Goal: Find contact information: Find contact information

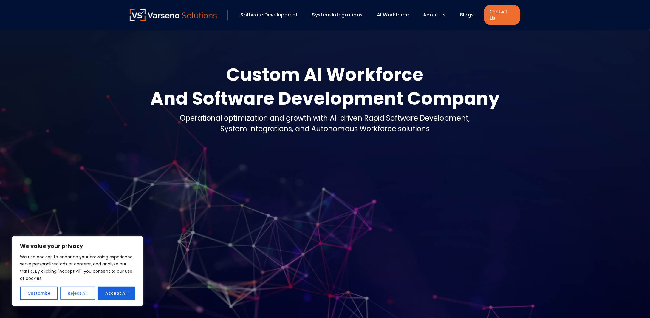
click at [75, 292] on button "Reject All" at bounding box center [77, 293] width 35 height 13
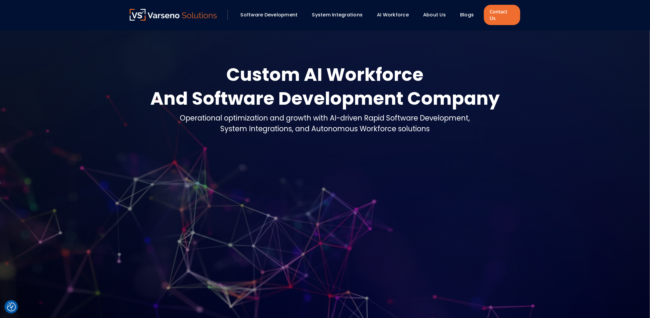
click at [436, 14] on link "About Us" at bounding box center [434, 14] width 23 height 7
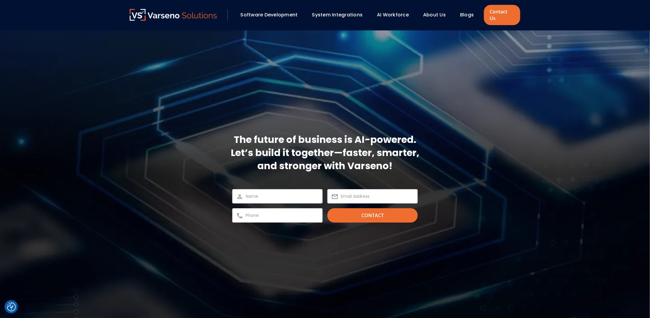
scroll to position [2160, 0]
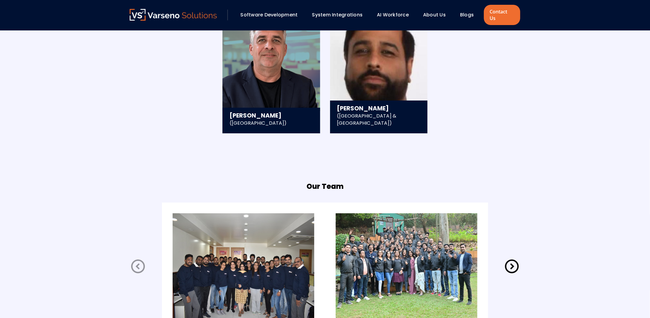
scroll to position [1160, 0]
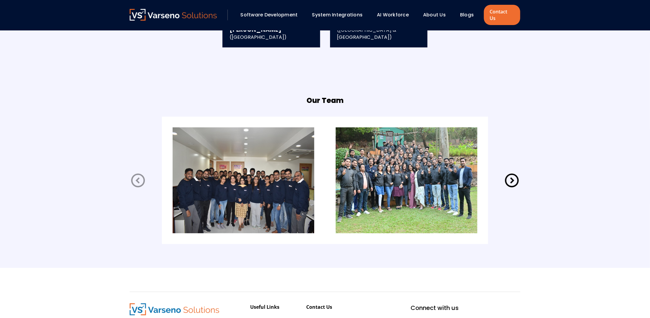
drag, startPoint x: 654, startPoint y: 45, endPoint x: 626, endPoint y: 298, distance: 254.5
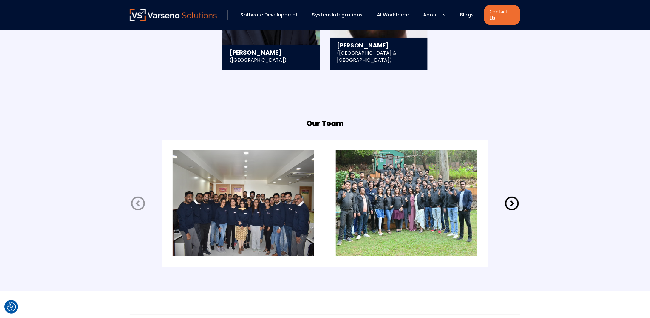
scroll to position [1266, 0]
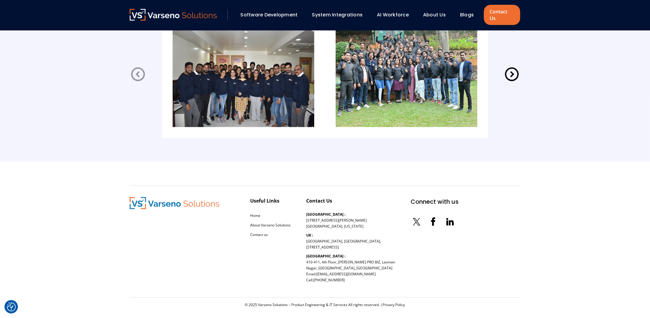
click at [444, 216] on icon at bounding box center [450, 222] width 12 height 12
click at [258, 232] on link "Contact us" at bounding box center [259, 234] width 18 height 5
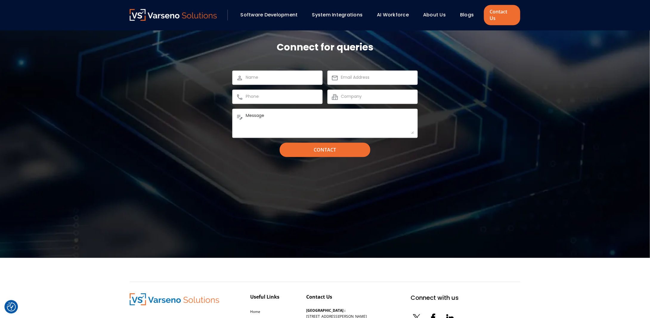
scroll to position [692, 0]
